Goal: Task Accomplishment & Management: Manage account settings

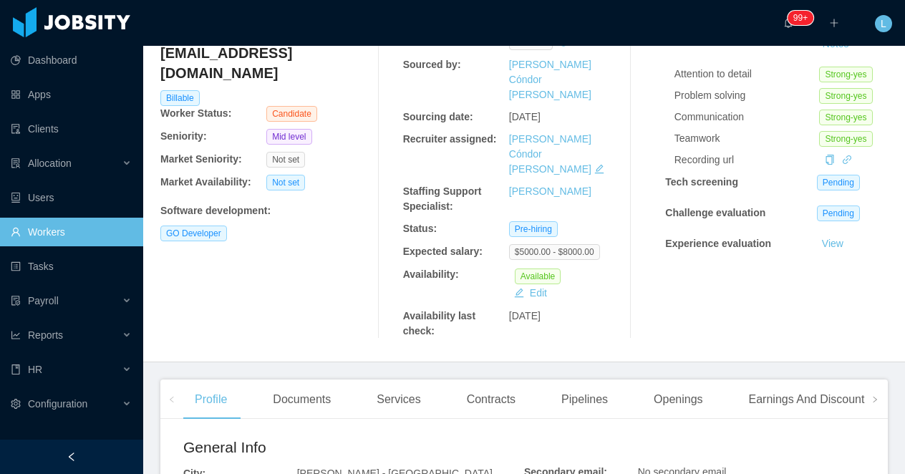
scroll to position [192, 0]
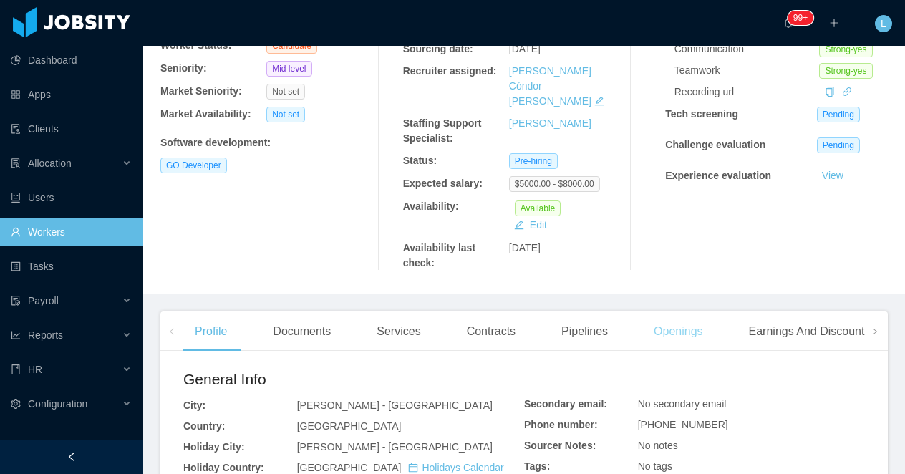
click at [693, 311] on div "Openings" at bounding box center [678, 331] width 72 height 40
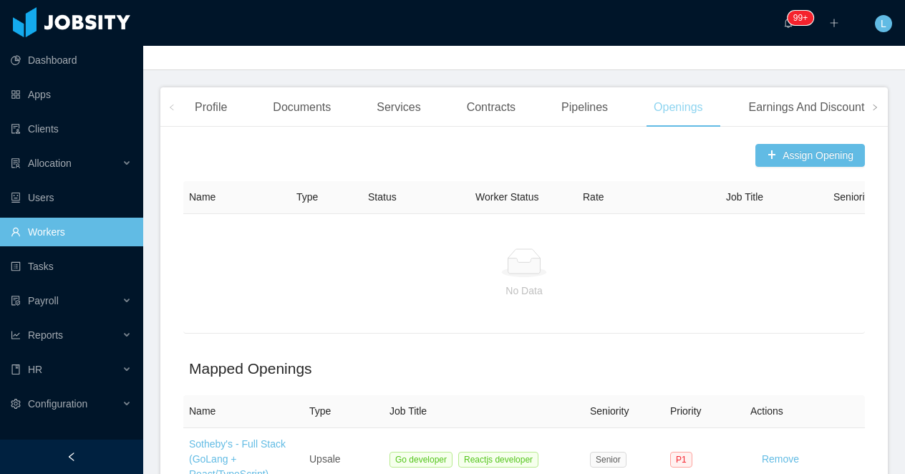
scroll to position [395, 0]
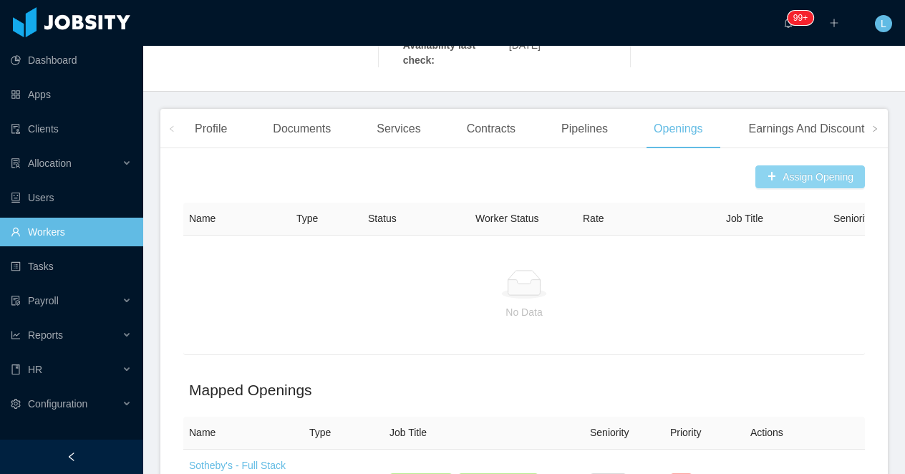
click at [794, 165] on button "Assign Opening" at bounding box center [809, 176] width 109 height 23
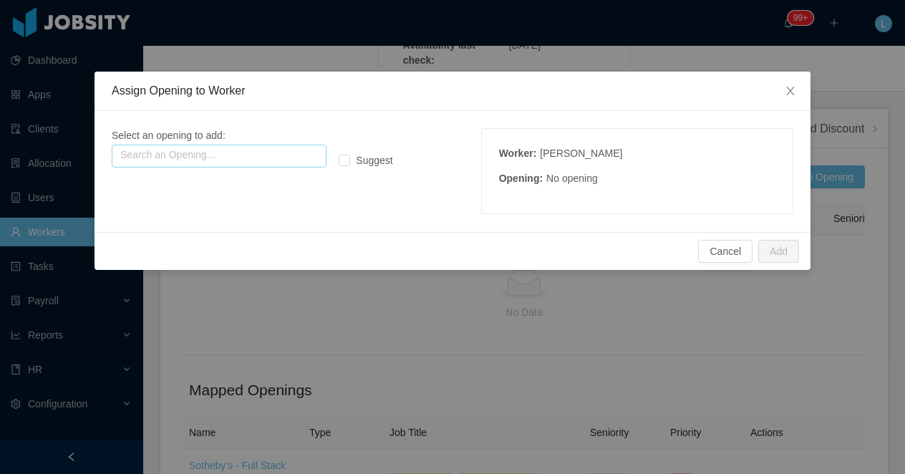
click at [188, 162] on input "text" at bounding box center [219, 156] width 215 height 23
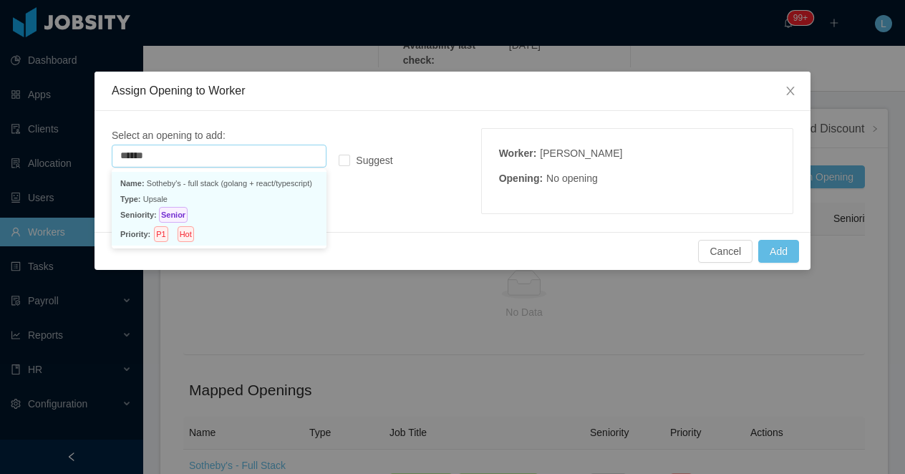
click at [204, 208] on p "Seniority: Senior" at bounding box center [219, 215] width 198 height 16
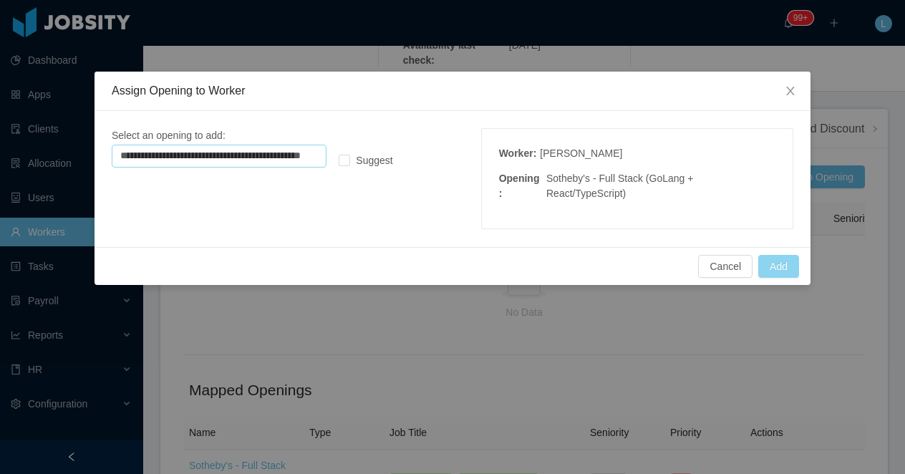
type input "**********"
click at [784, 267] on button "Add" at bounding box center [778, 266] width 41 height 23
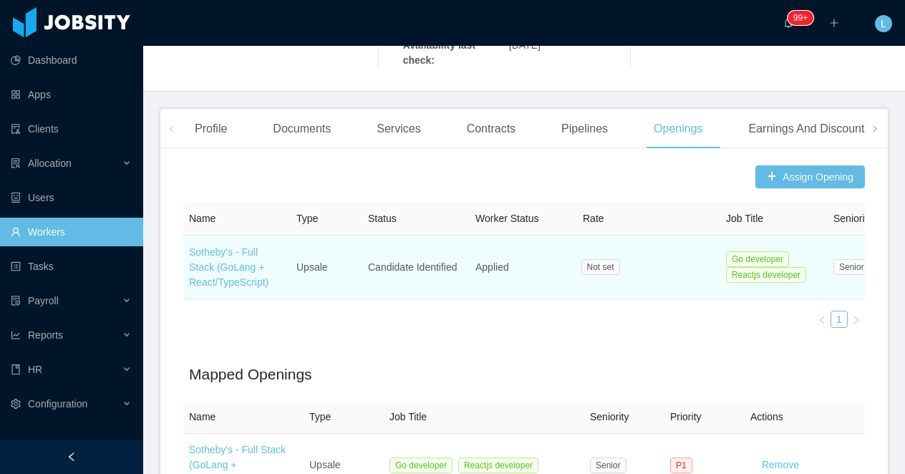
click at [219, 235] on td "Sotheby's - Full Stack (GoLang + React/TypeScript)" at bounding box center [236, 267] width 107 height 64
click at [223, 246] on link "Sotheby's - Full Stack (GoLang + React/TypeScript)" at bounding box center [228, 267] width 79 height 42
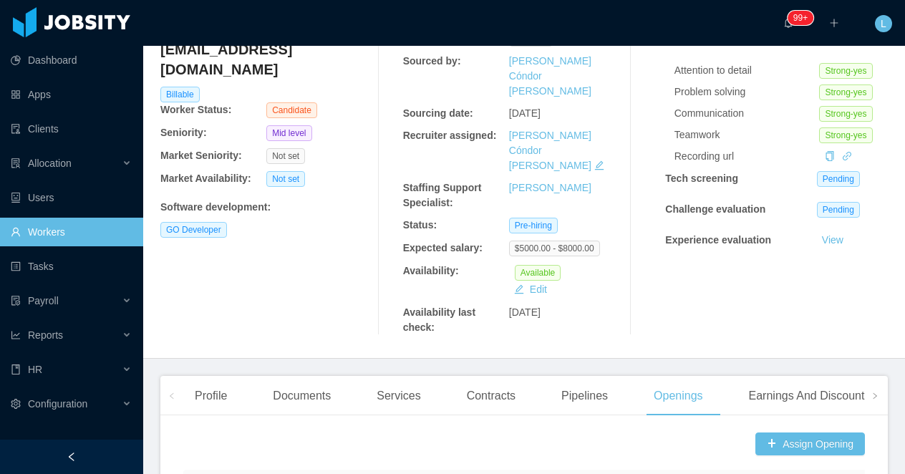
scroll to position [230, 0]
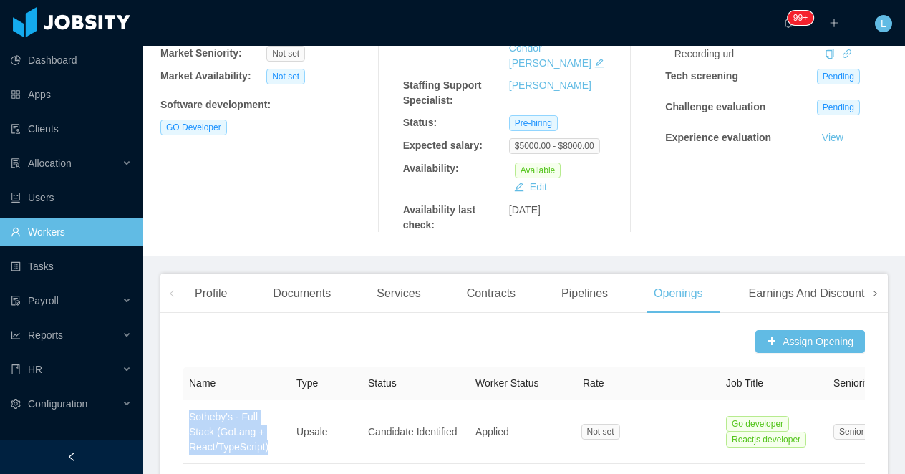
click at [874, 285] on span at bounding box center [874, 293] width 9 height 17
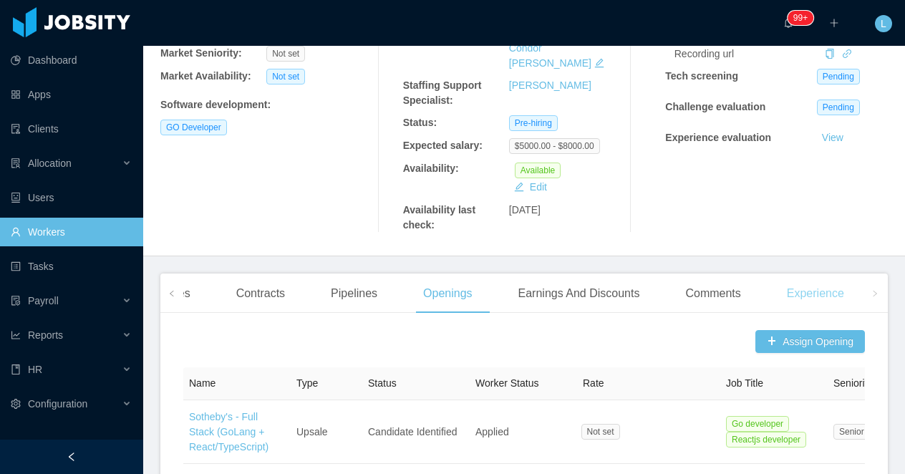
click at [846, 273] on div "Experience" at bounding box center [815, 293] width 80 height 40
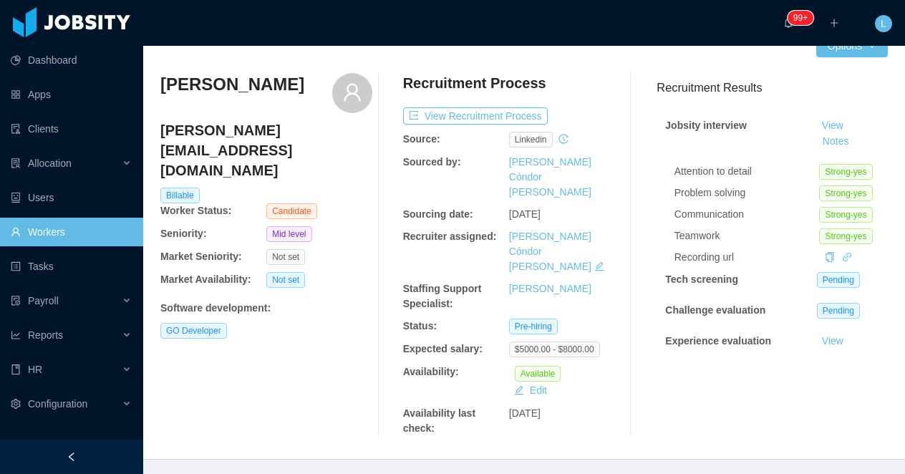
scroll to position [26, 0]
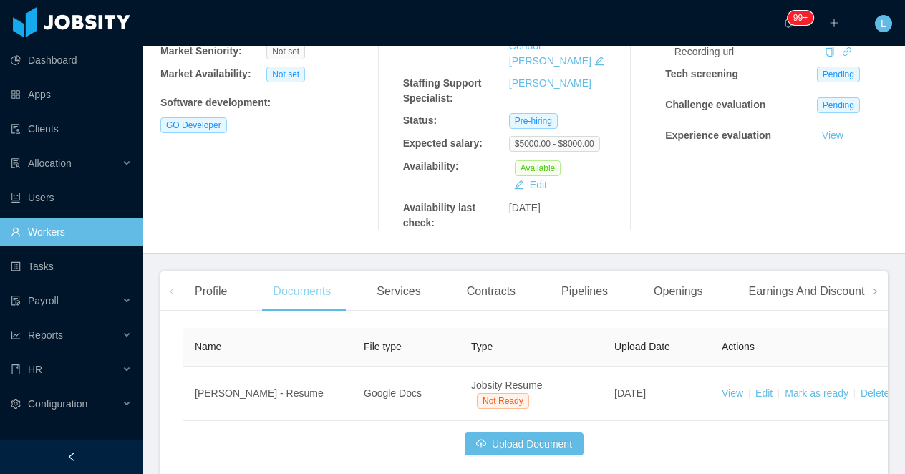
scroll to position [258, 0]
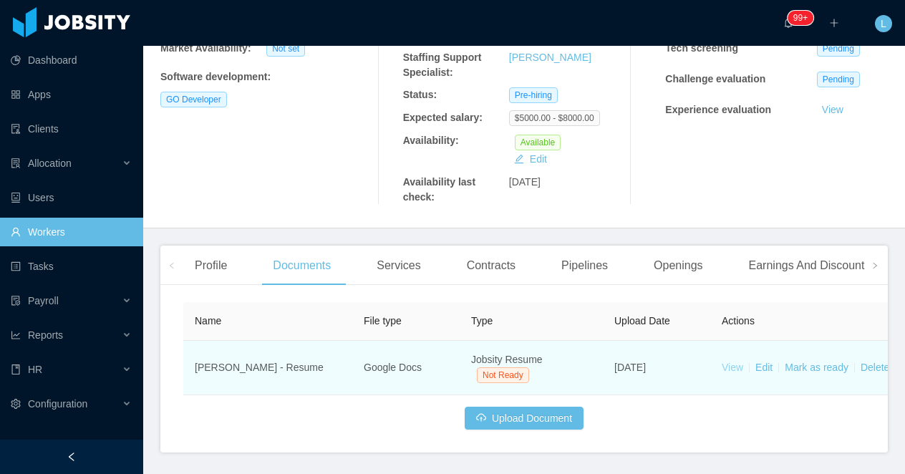
click at [731, 361] on link "View" at bounding box center [731, 366] width 21 height 11
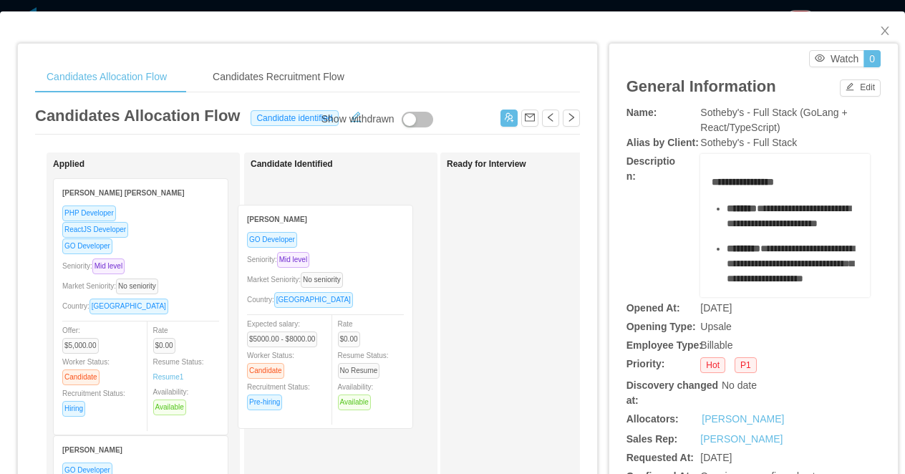
drag, startPoint x: 187, startPoint y: 223, endPoint x: 372, endPoint y: 250, distance: 186.5
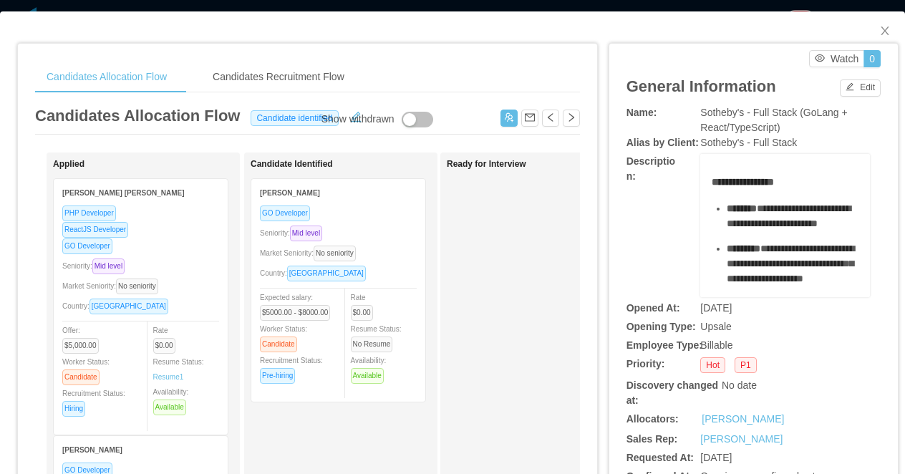
click at [388, 225] on div "Seniority: Mid level" at bounding box center [338, 233] width 157 height 16
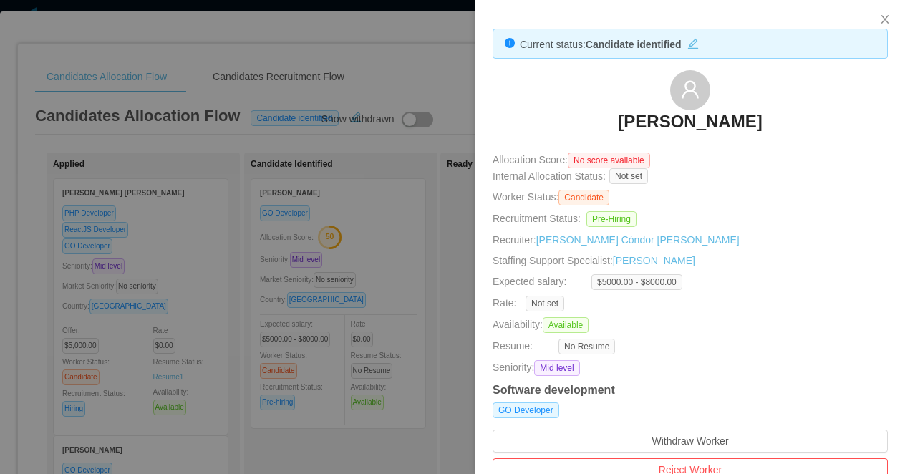
click at [406, 223] on div at bounding box center [452, 237] width 905 height 474
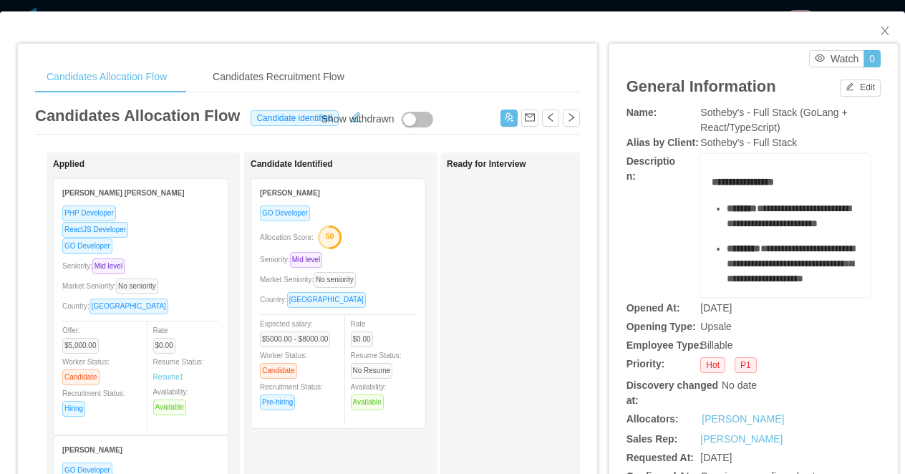
click at [524, 9] on div "Candidates Allocation Flow Candidates Recruitment Flow Candidates Allocation Fl…" at bounding box center [452, 237] width 905 height 474
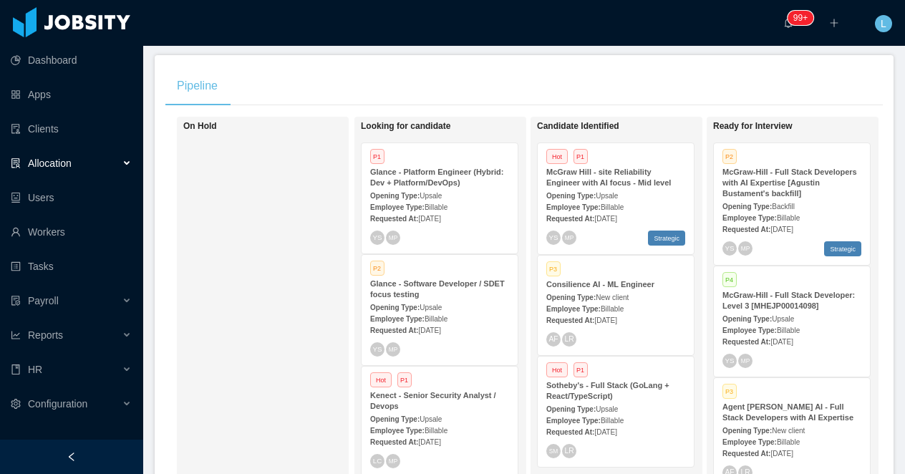
scroll to position [243, 0]
